Goal: Transaction & Acquisition: Purchase product/service

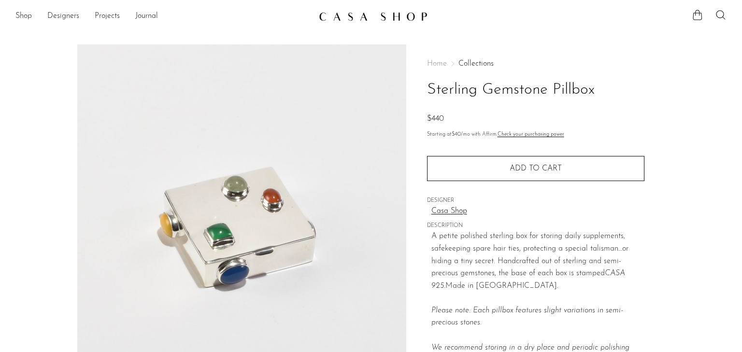
click at [439, 64] on span "Home" at bounding box center [437, 64] width 20 height 8
click at [20, 16] on link "Shop" at bounding box center [23, 16] width 16 height 13
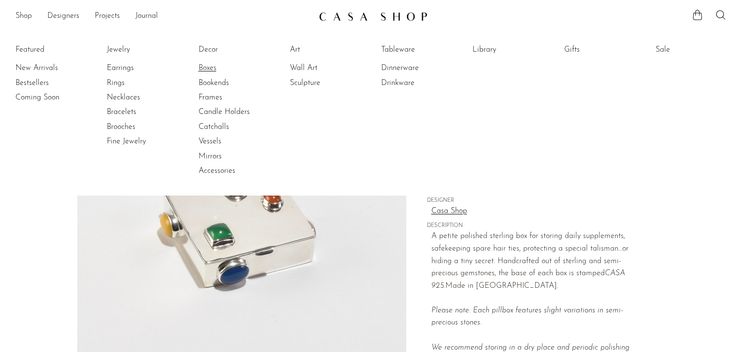
click at [209, 68] on link "Boxes" at bounding box center [235, 68] width 73 height 11
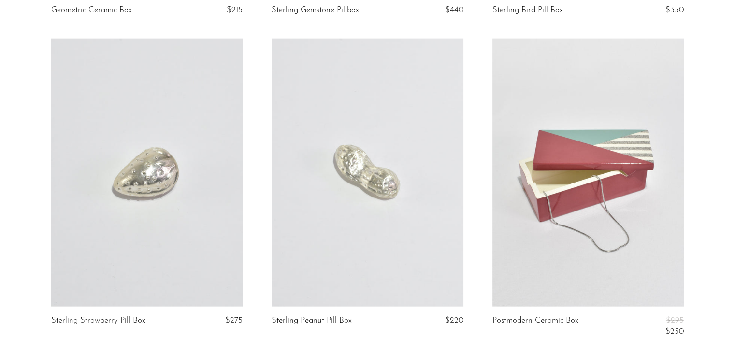
scroll to position [2223, 0]
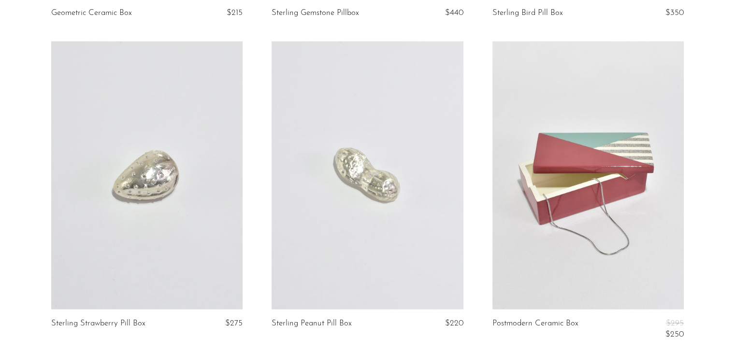
click at [336, 161] on link at bounding box center [367, 176] width 191 height 268
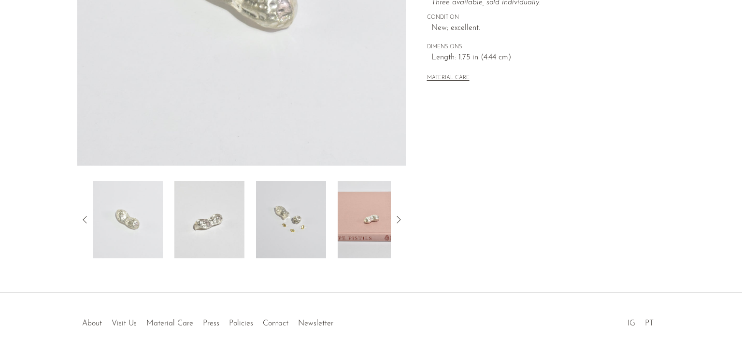
scroll to position [276, 0]
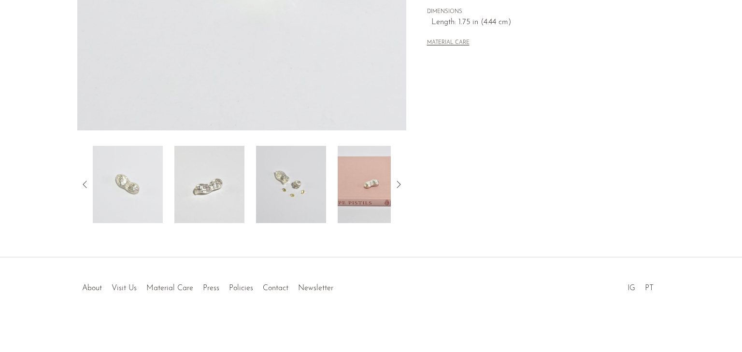
click at [317, 171] on img at bounding box center [291, 184] width 70 height 77
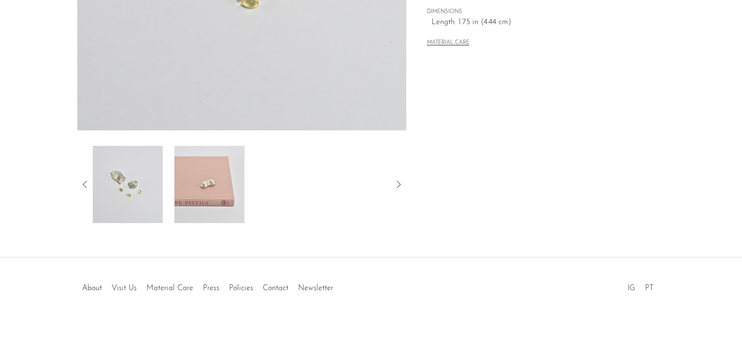
click at [142, 183] on img at bounding box center [128, 184] width 70 height 77
click at [86, 177] on div at bounding box center [241, 184] width 329 height 77
click at [85, 189] on icon at bounding box center [85, 185] width 12 height 12
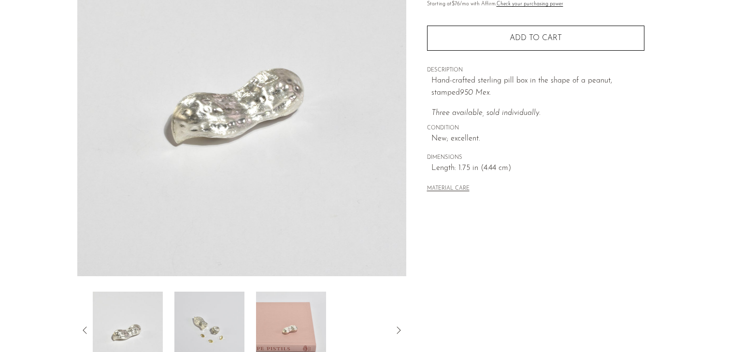
scroll to position [0, 0]
